Goal: Task Accomplishment & Management: Complete application form

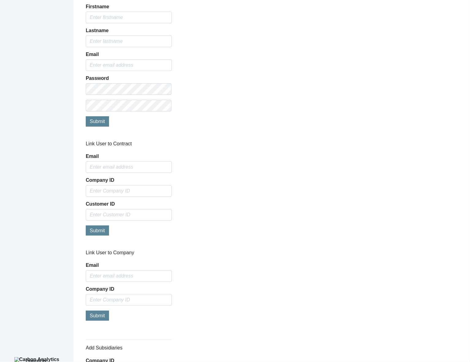
scroll to position [379, 0]
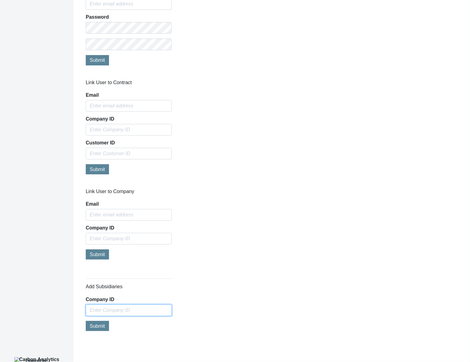
click at [143, 310] on input "Company ID" at bounding box center [129, 311] width 86 height 12
click at [354, 327] on div "Add Subsidiaries Company ID Please enter a valid Company ID Submit" at bounding box center [271, 308] width 381 height 69
click at [355, 328] on div "Add Subsidiaries Company ID Please enter a valid Company ID Submit" at bounding box center [271, 308] width 381 height 69
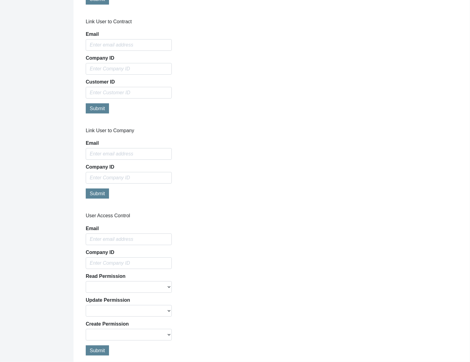
scroll to position [465, 0]
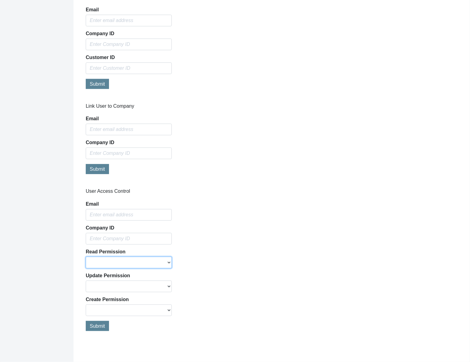
drag, startPoint x: 164, startPoint y: 264, endPoint x: 249, endPoint y: 252, distance: 86.0
click at [249, 252] on div "User Access Control Email Company ID Read Permission True False Update Permissi…" at bounding box center [271, 262] width 381 height 149
click at [275, 231] on div "User Access Control Email Company ID Read Permission True False Update Permissi…" at bounding box center [271, 262] width 381 height 149
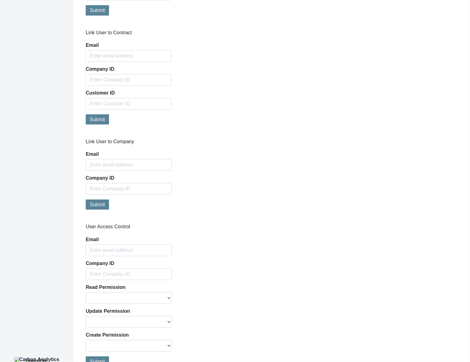
scroll to position [465, 0]
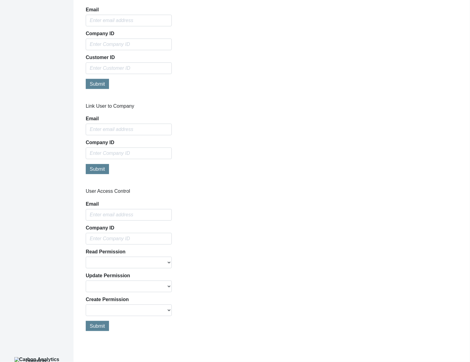
click at [345, 291] on div "User Access Control Email Company ID Read Permission True False Update Permissi…" at bounding box center [271, 262] width 381 height 149
drag, startPoint x: 130, startPoint y: 263, endPoint x: 231, endPoint y: 263, distance: 101.4
click at [231, 263] on div "User Access Control Email Company ID Read Permission True False Update Permissi…" at bounding box center [271, 262] width 381 height 149
drag, startPoint x: 138, startPoint y: 286, endPoint x: 214, endPoint y: 290, distance: 75.5
click at [219, 288] on div "User Access Control Email Company ID Read Permission True False Update Permissi…" at bounding box center [271, 262] width 381 height 149
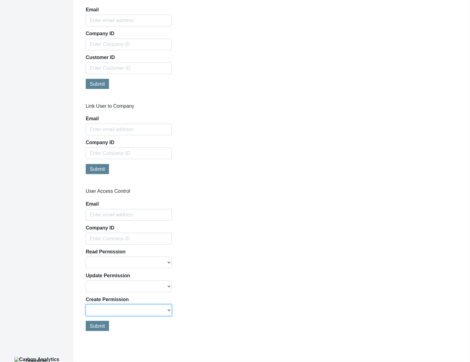
drag, startPoint x: 141, startPoint y: 312, endPoint x: 260, endPoint y: 313, distance: 118.6
click at [260, 313] on div "User Access Control Email Company ID Read Permission True False Update Permissi…" at bounding box center [271, 262] width 381 height 149
click at [226, 290] on div "User Access Control Email Company ID Read Permission True False Update Permissi…" at bounding box center [271, 262] width 381 height 149
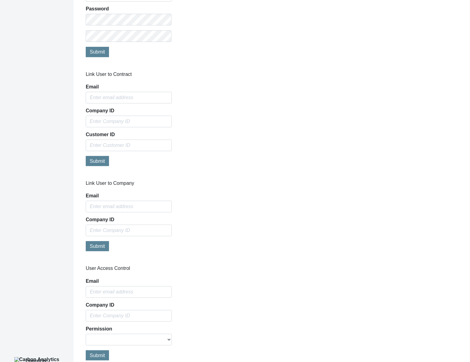
scroll to position [417, 0]
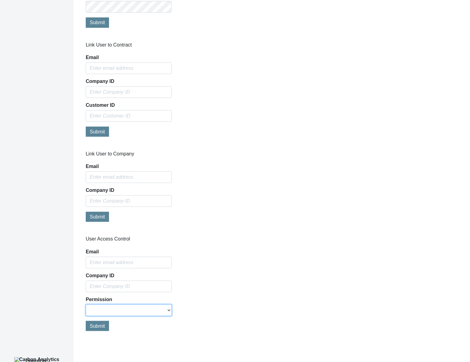
select select "true"
click at [86, 305] on select "Allow Access Remove Access" at bounding box center [129, 311] width 86 height 12
click at [125, 262] on input "email" at bounding box center [129, 263] width 86 height 12
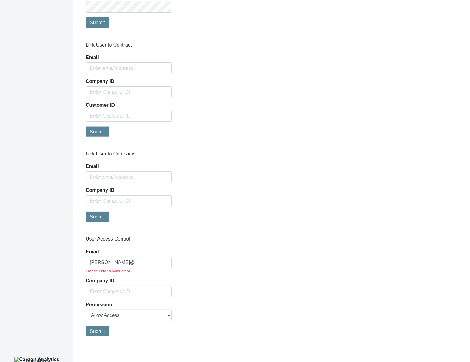
click at [266, 324] on div "User Access Control Email jay@ Please enter a valid email Company ID Permission…" at bounding box center [271, 289] width 381 height 107
click at [291, 306] on div "User Access Control Email jay@ Please enter a valid email Company ID Permission…" at bounding box center [271, 289] width 381 height 107
click at [138, 264] on input "jay@" at bounding box center [129, 263] width 86 height 12
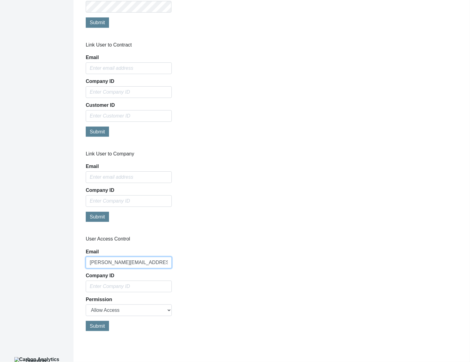
type input "jay@co22analytics.com"
click at [227, 283] on div "User Access Control Email jay@co22analytics.com Company ID Permission Allow Acc…" at bounding box center [271, 286] width 381 height 101
click at [141, 290] on input "text" at bounding box center [129, 287] width 86 height 12
paste input "4403414"
type input "4403414"
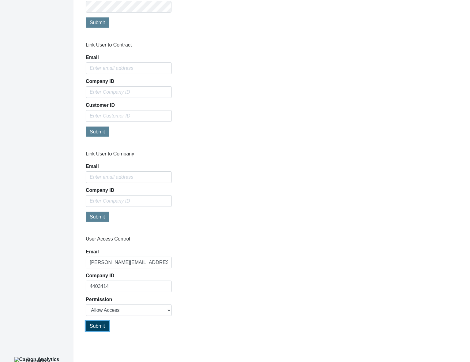
click at [106, 322] on button "Submit" at bounding box center [97, 326] width 23 height 10
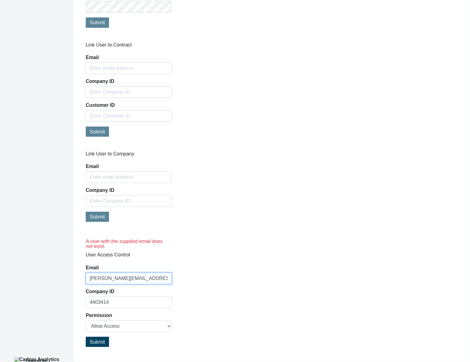
click at [111, 277] on input "jay@co22analytics.com" at bounding box center [129, 279] width 86 height 12
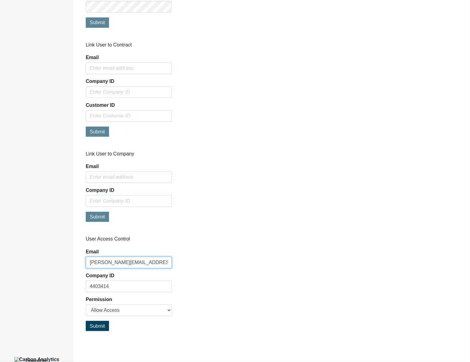
type input "jay@co2analytics.com"
click at [275, 265] on div "User Access Control Email jay@co2analytics.com Company ID 4403414 Permission Al…" at bounding box center [271, 286] width 381 height 101
click at [99, 324] on span "Submit" at bounding box center [97, 326] width 15 height 5
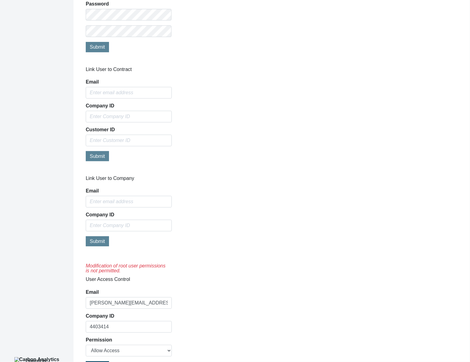
scroll to position [433, 0]
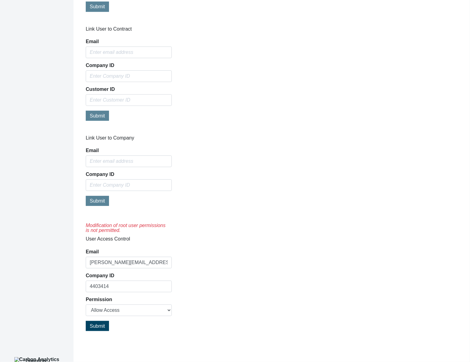
click at [365, 290] on div "Modification of root user permissions is not permitted. User Access Control Ema…" at bounding box center [271, 278] width 381 height 117
drag, startPoint x: 125, startPoint y: 283, endPoint x: 56, endPoint y: 282, distance: 68.6
paste input "852083"
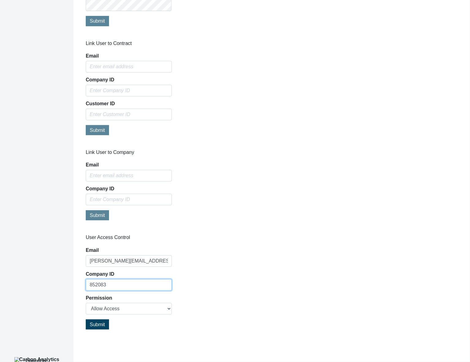
scroll to position [417, 0]
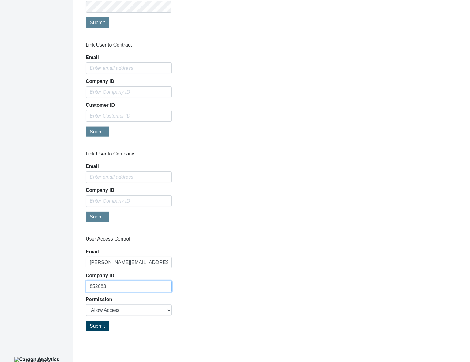
type input "852083"
click at [99, 326] on span "Submit" at bounding box center [97, 326] width 15 height 5
select select
click at [124, 279] on div "Company ID" at bounding box center [129, 283] width 86 height 19
click at [124, 284] on input "text" at bounding box center [129, 287] width 86 height 12
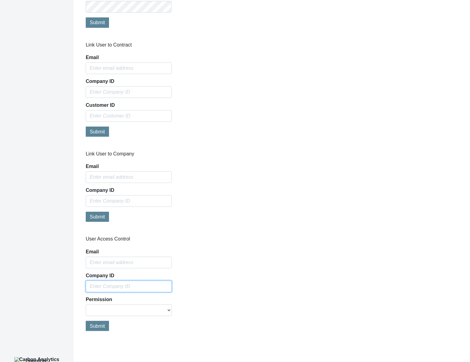
paste input "852083"
type input "852083"
click at [131, 266] on input "email" at bounding box center [129, 263] width 86 height 12
type input "jay@co2analytics.com"
select select "false"
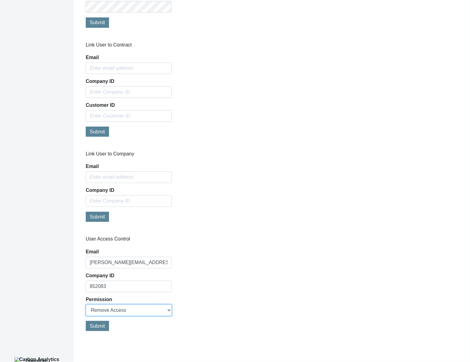
click at [86, 305] on select "Allow Access Remove Access" at bounding box center [129, 311] width 86 height 12
click at [150, 334] on div "User Access Control Email jay@co2analytics.com Company ID 852083 Permission All…" at bounding box center [128, 286] width 95 height 101
click at [98, 326] on span "Submit" at bounding box center [97, 326] width 15 height 5
select select
drag, startPoint x: 133, startPoint y: 309, endPoint x: 249, endPoint y: 318, distance: 115.9
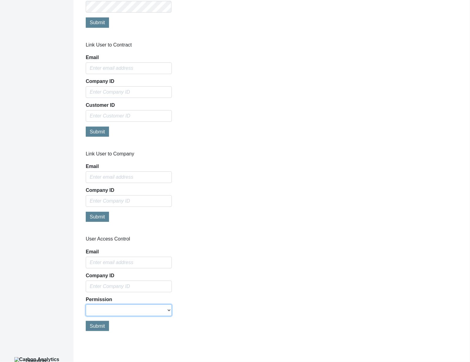
click at [249, 318] on div "User Access Control Email Company ID Permission Allow Access Remove Access Subm…" at bounding box center [271, 286] width 381 height 101
click at [197, 327] on div "User Access Control Email Company ID Permission Allow Access Remove Access Subm…" at bounding box center [271, 286] width 381 height 101
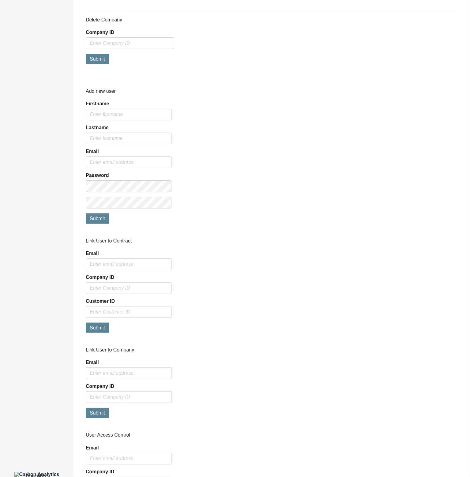
scroll to position [302, 0]
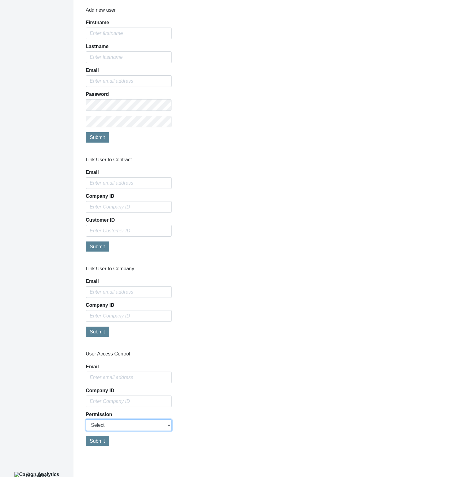
drag, startPoint x: 153, startPoint y: 426, endPoint x: 215, endPoint y: 427, distance: 62.2
click at [215, 362] on div "User Access Control Email Company ID Permission Select Allow Access Remove Acce…" at bounding box center [271, 401] width 381 height 101
click at [143, 362] on div "Submit" at bounding box center [129, 442] width 86 height 12
select select "true"
click at [86, 362] on select "Select Allow Access Remove Access" at bounding box center [129, 426] width 86 height 12
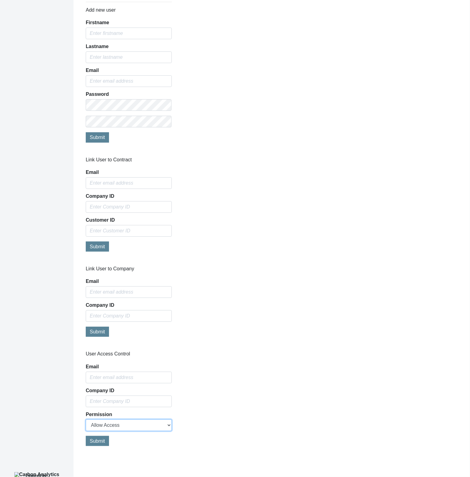
drag, startPoint x: 150, startPoint y: 428, endPoint x: 267, endPoint y: 423, distance: 117.8
click at [267, 362] on div "User Access Control Email Company ID Permission Select Allow Access Remove Acce…" at bounding box center [271, 401] width 381 height 101
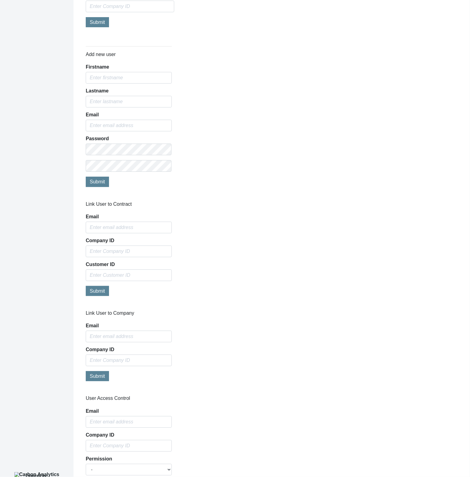
scroll to position [302, 0]
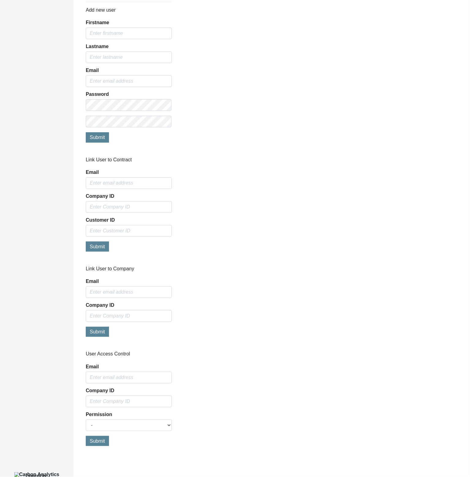
click at [248, 378] on div "User Access Control Email Company ID Permission - Allow Access Remove Access Su…" at bounding box center [271, 401] width 381 height 101
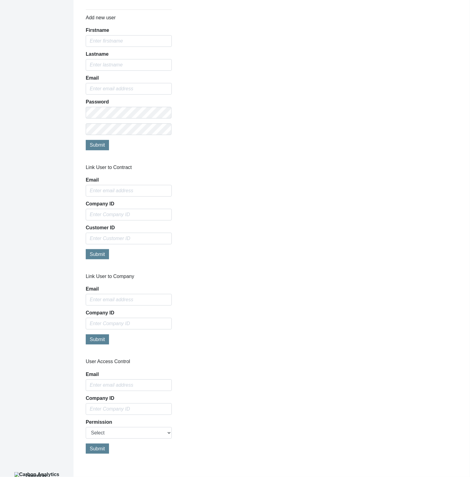
scroll to position [302, 0]
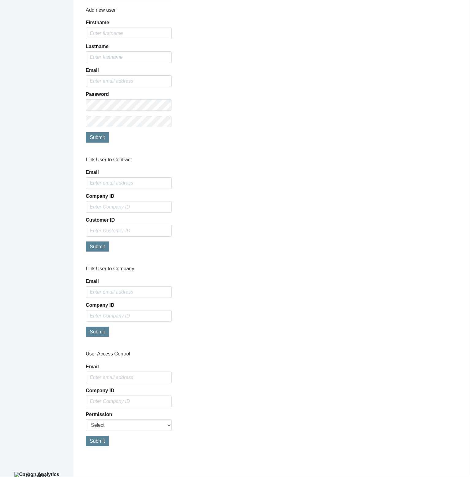
click at [289, 294] on div "Link User to Company Email Company ID Submit" at bounding box center [271, 305] width 381 height 78
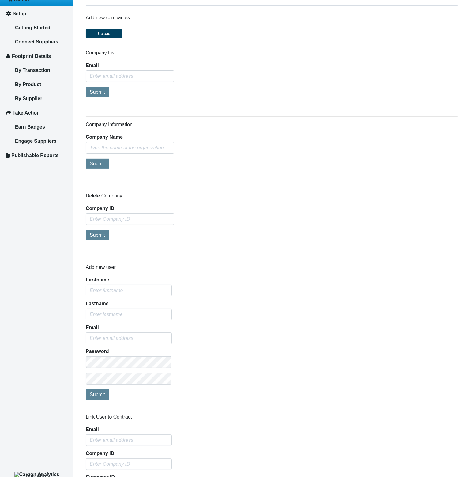
scroll to position [0, 0]
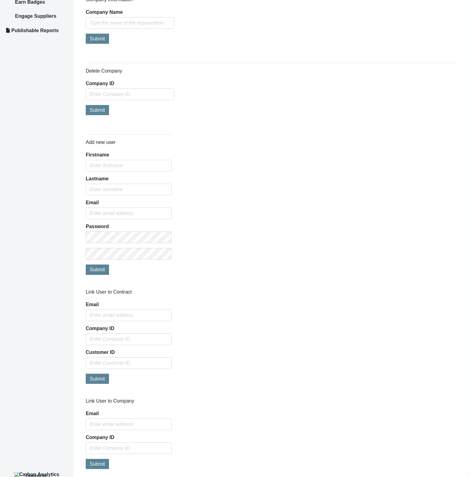
scroll to position [193, 0]
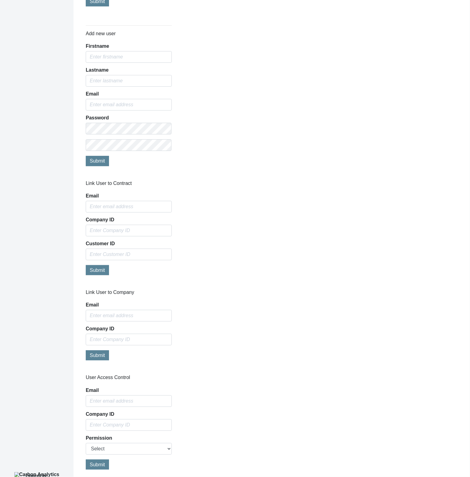
scroll to position [302, 0]
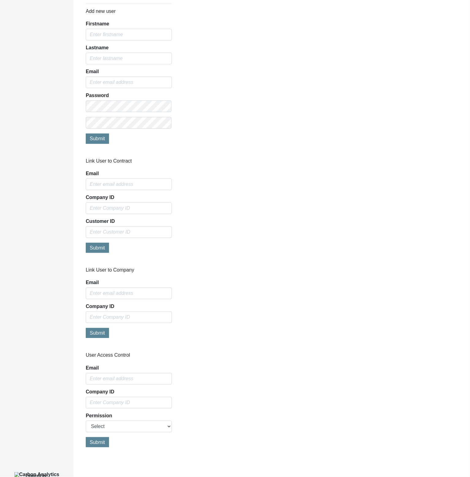
scroll to position [302, 0]
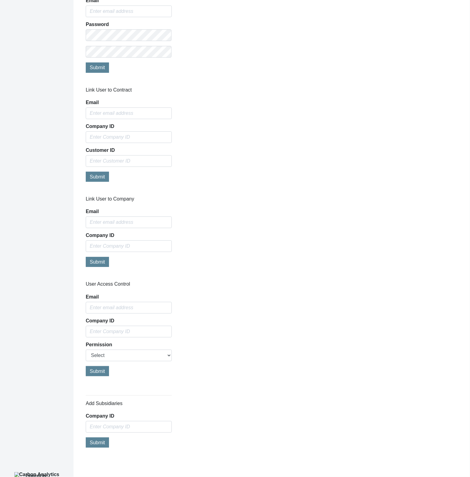
scroll to position [373, 0]
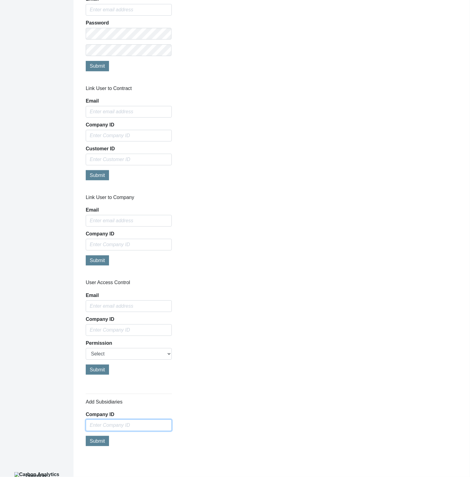
click at [144, 428] on input "Company ID" at bounding box center [129, 426] width 86 height 12
click at [334, 135] on div "Link User to Contract Email Company ID Customer ID Submit" at bounding box center [271, 135] width 381 height 101
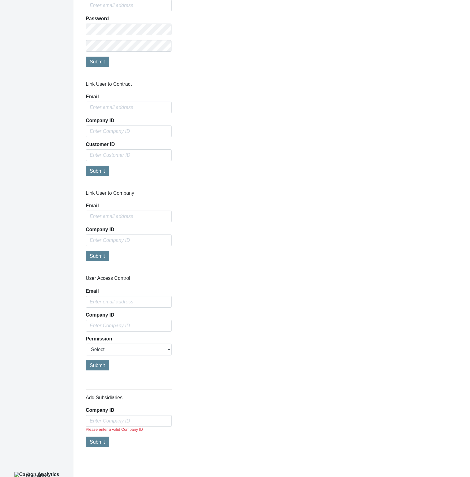
scroll to position [379, 0]
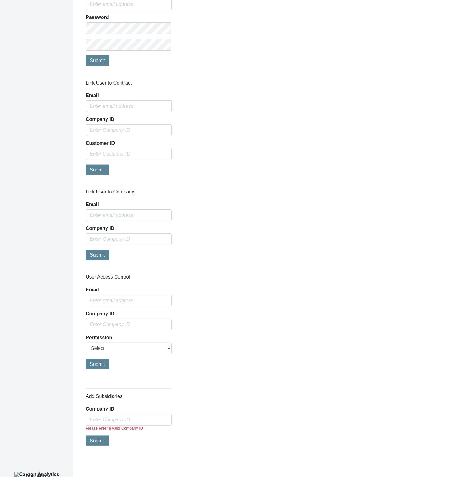
click at [314, 363] on div "User Access Control Email Company ID Permission Select Allow Access Remove Acce…" at bounding box center [271, 324] width 381 height 101
click at [150, 416] on input "Company ID" at bounding box center [129, 420] width 86 height 12
click at [289, 379] on div "Admin Add new companies Upload Company List Email Submit Company Information Co…" at bounding box center [272, 52] width 372 height 799
click at [289, 380] on div "Admin Add new companies Upload Company List Email Submit Company Information Co…" at bounding box center [272, 52] width 372 height 799
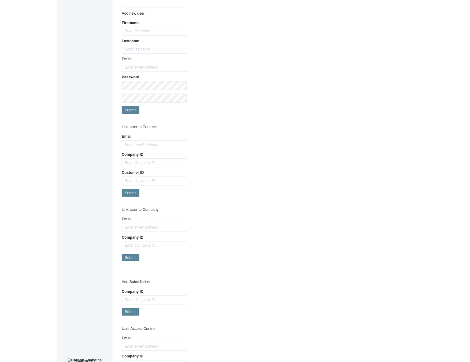
scroll to position [373, 0]
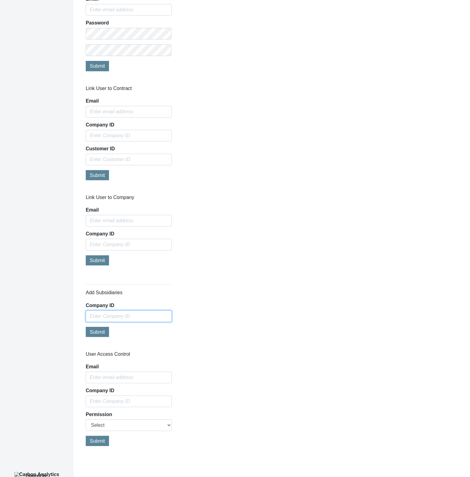
click at [131, 317] on input "Company ID" at bounding box center [129, 317] width 86 height 12
paste input "852083"
type input "852083"
click at [102, 332] on span "Submit" at bounding box center [97, 332] width 15 height 5
click at [309, 204] on div "Link User to Company Email Company ID Submit" at bounding box center [271, 234] width 381 height 78
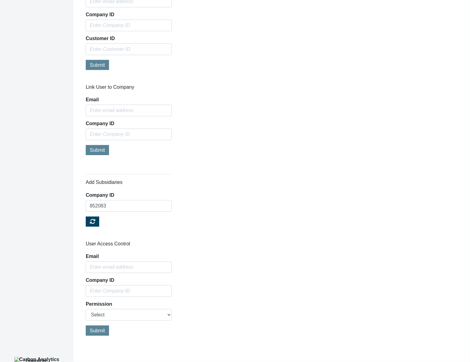
scroll to position [488, 0]
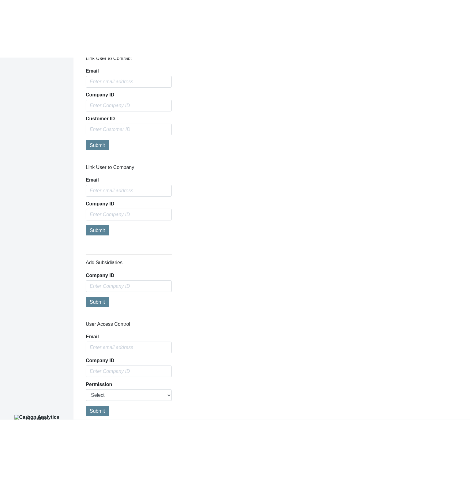
scroll to position [488, 0]
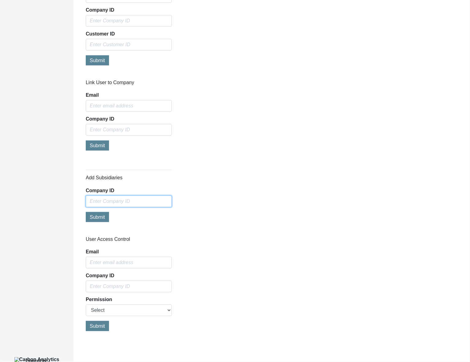
click at [143, 202] on input "Company ID" at bounding box center [129, 202] width 86 height 12
paste input "852083"
type input "852083"
click at [101, 218] on span "Submit" at bounding box center [97, 217] width 15 height 5
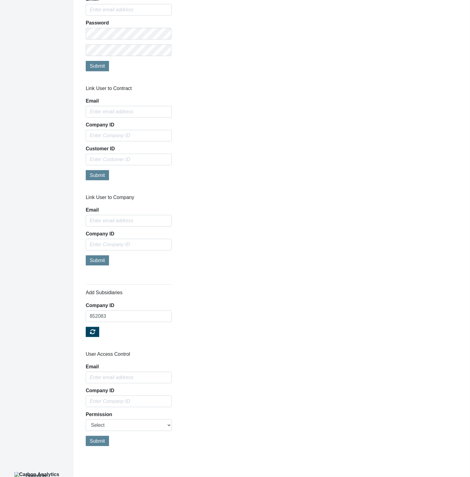
click at [289, 362] on div "User Access Control Email Company ID Permission Select Allow Access Remove Acce…" at bounding box center [271, 401] width 381 height 101
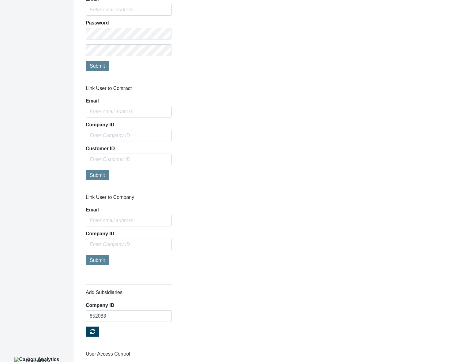
click at [351, 209] on div "Link User to Company Email Company ID Submit" at bounding box center [271, 234] width 381 height 78
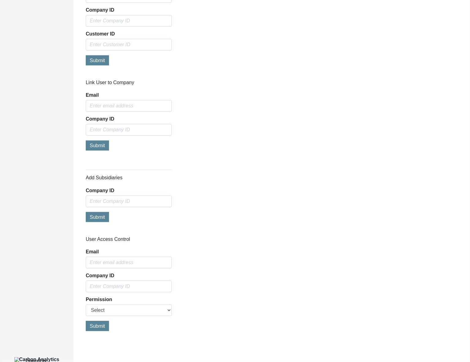
scroll to position [451, 0]
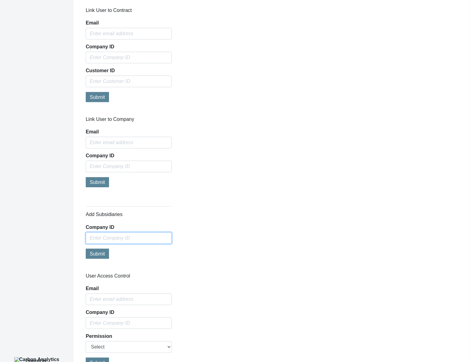
click at [158, 237] on input "Company ID" at bounding box center [129, 239] width 86 height 12
click at [125, 233] on input "Company ID" at bounding box center [129, 239] width 86 height 12
paste input "852083"
type input "852083"
click at [109, 252] on div "Submit" at bounding box center [129, 255] width 86 height 12
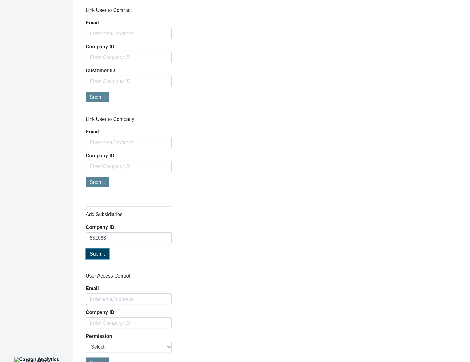
click at [101, 252] on span "Submit" at bounding box center [97, 254] width 15 height 5
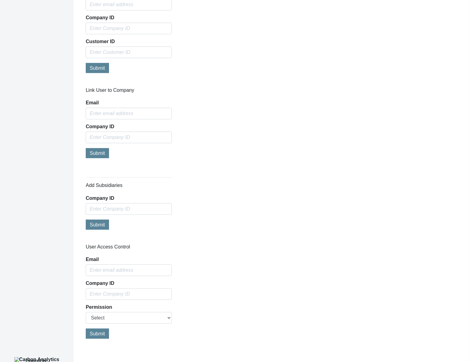
scroll to position [488, 0]
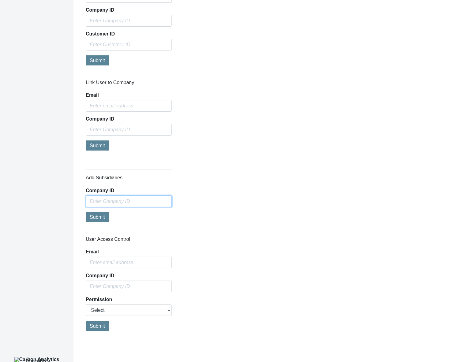
click at [147, 199] on input "Company ID" at bounding box center [129, 202] width 86 height 12
paste input "852083"
type input "852083"
click at [98, 218] on span "Submit" at bounding box center [97, 217] width 15 height 5
